Goal: Transaction & Acquisition: Book appointment/travel/reservation

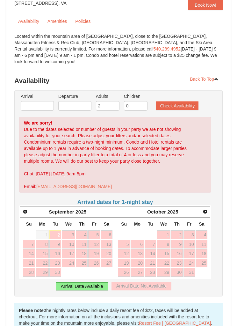
scroll to position [68, 0]
click at [202, 210] on span "Next" at bounding box center [204, 211] width 5 height 5
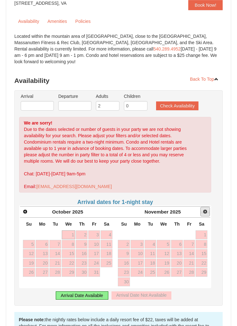
click at [203, 212] on span "Next" at bounding box center [204, 211] width 5 height 5
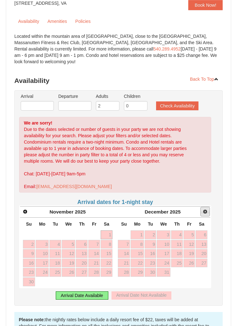
click at [205, 213] on span "Next" at bounding box center [204, 211] width 5 height 5
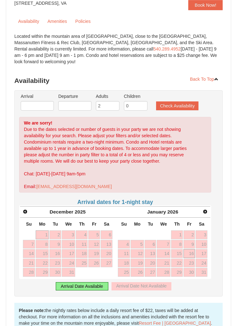
click at [187, 255] on link "16" at bounding box center [189, 253] width 12 height 9
click at [176, 255] on link "15" at bounding box center [177, 253] width 12 height 9
type input "[DATE]"
click at [122, 265] on link "18" at bounding box center [124, 263] width 12 height 9
type input "[DATE]"
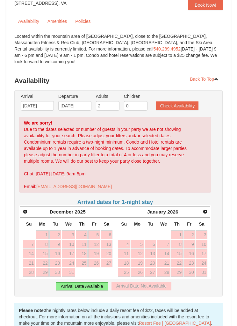
click at [180, 109] on button "Check Availability" at bounding box center [177, 105] width 42 height 9
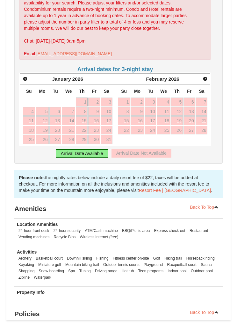
click at [90, 154] on div "Arrival Date Available" at bounding box center [82, 153] width 52 height 8
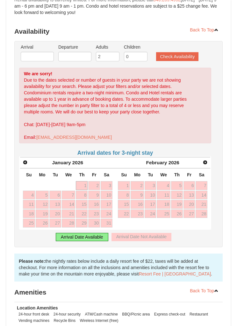
scroll to position [118, 0]
click at [22, 166] on link "Prev" at bounding box center [25, 163] width 10 height 10
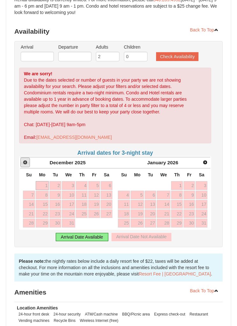
click at [24, 162] on span "Prev" at bounding box center [25, 162] width 5 height 5
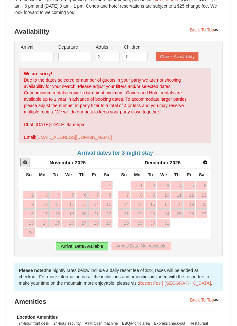
click at [23, 166] on link "Prev" at bounding box center [25, 163] width 10 height 10
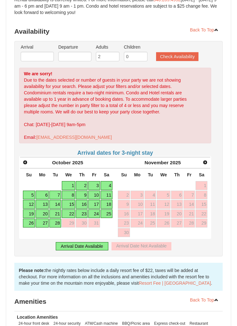
click at [81, 205] on link "16" at bounding box center [82, 204] width 12 height 9
type input "10/16/2025"
click at [80, 206] on link "16" at bounding box center [82, 204] width 12 height 9
type input "10/16/2025"
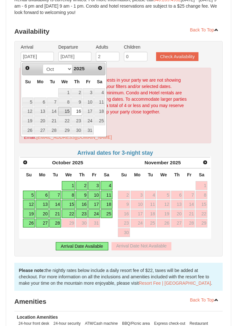
click at [64, 113] on link "15" at bounding box center [64, 111] width 12 height 9
type input "10/15/2025"
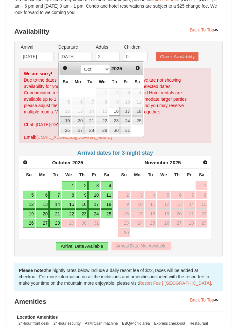
click at [64, 123] on link "19" at bounding box center [65, 120] width 11 height 9
type input "10/19/2025"
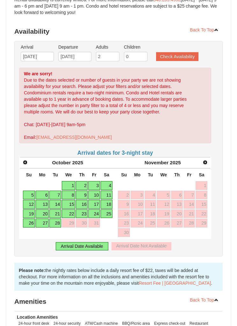
click at [178, 57] on button "Check Availability" at bounding box center [177, 56] width 42 height 9
